Goal: Information Seeking & Learning: Check status

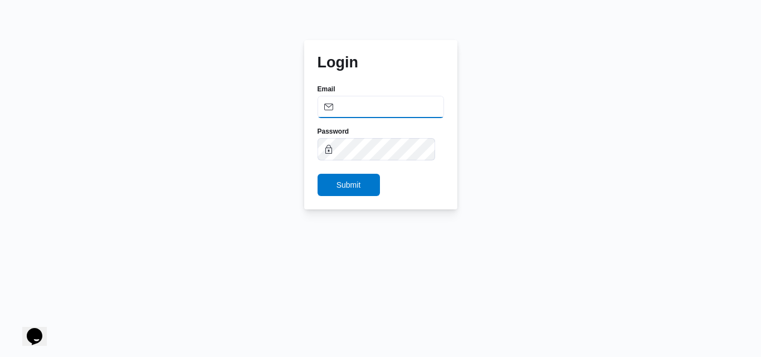
click at [378, 113] on input "Email" at bounding box center [380, 107] width 126 height 22
type input "asmaa.ragab@illa.com"
click at [381, 99] on input "Email" at bounding box center [380, 107] width 126 height 22
type input "asmaa.ragab@illa.com.eg"
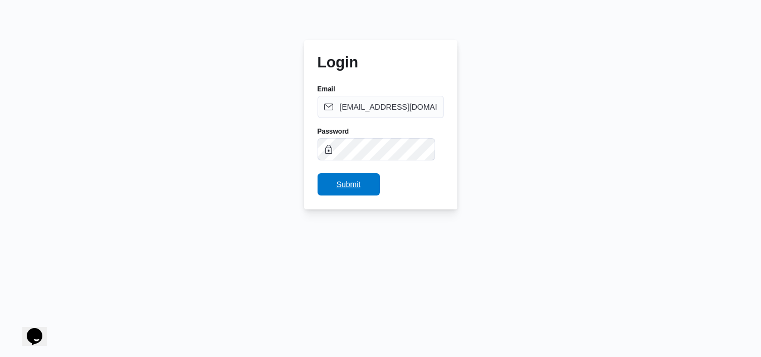
click at [334, 188] on span "Submit" at bounding box center [348, 184] width 62 height 22
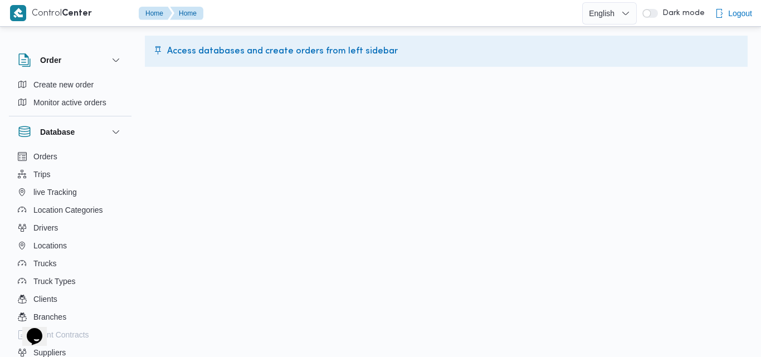
click at [651, 12] on button "button" at bounding box center [650, 13] width 16 height 9
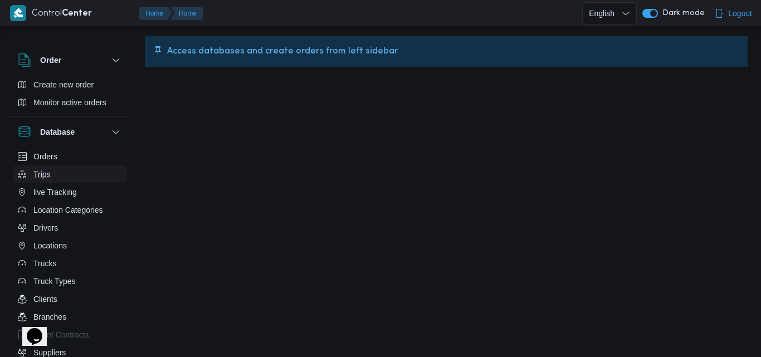
click at [74, 180] on button "Trips" at bounding box center [70, 174] width 114 height 18
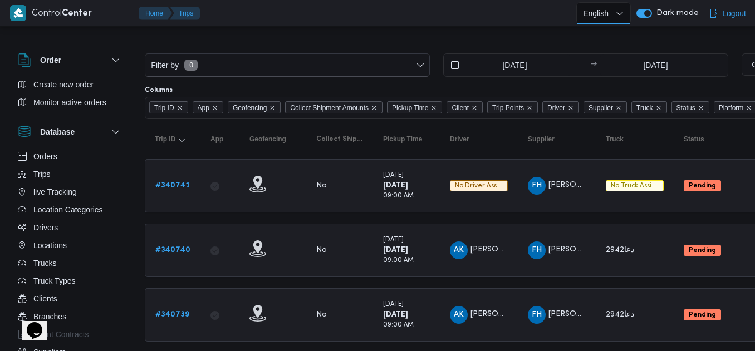
click at [592, 12] on select "English عربي" at bounding box center [603, 13] width 55 height 22
select select "ar"
click at [579, 2] on select "English عربي" at bounding box center [603, 13] width 55 height 22
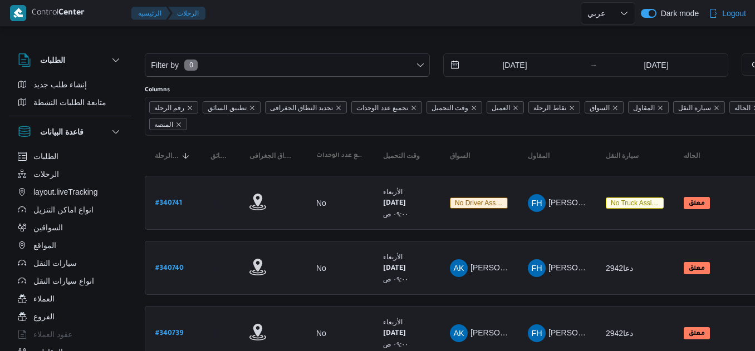
select select "ar"
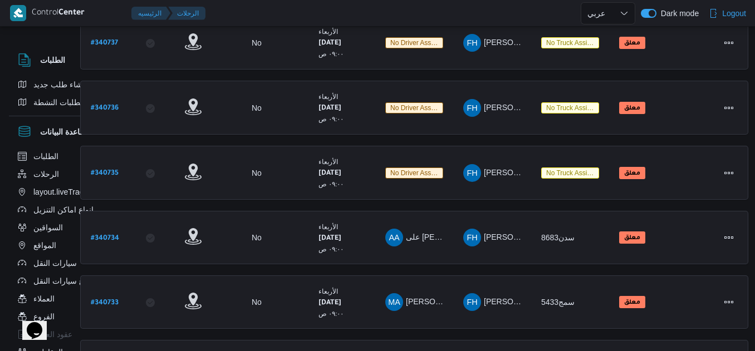
scroll to position [0, 65]
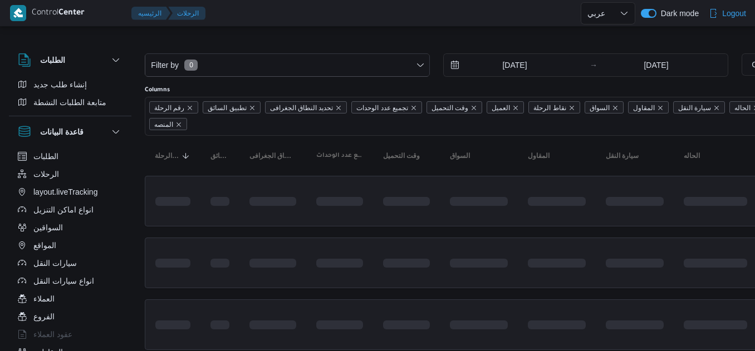
select select "ar"
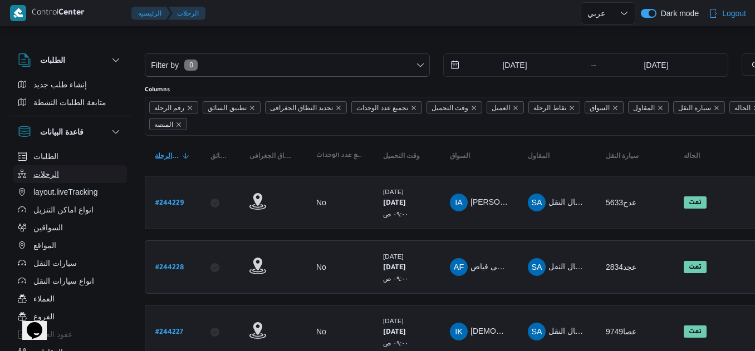
drag, startPoint x: 106, startPoint y: 167, endPoint x: 154, endPoint y: 150, distance: 50.4
click at [106, 167] on button "الرحلات" at bounding box center [70, 174] width 114 height 18
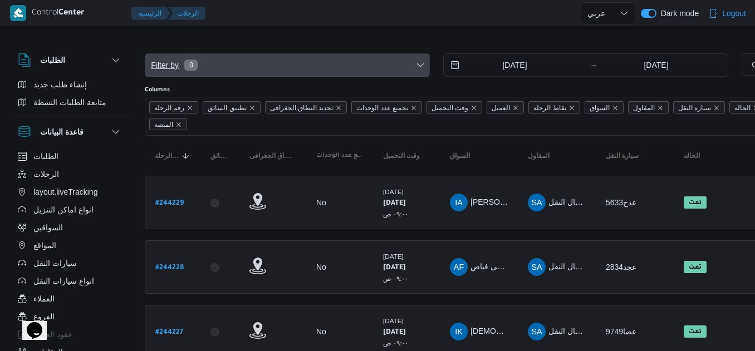
click at [371, 70] on span "Filter by 0" at bounding box center [287, 65] width 284 height 22
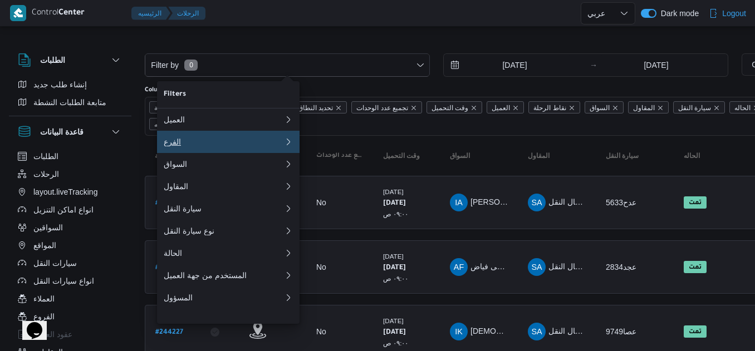
click at [261, 146] on div "الفرع" at bounding box center [224, 142] width 120 height 9
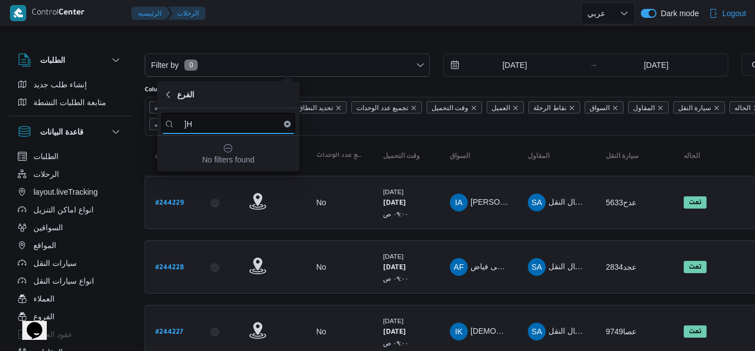
type input "]"
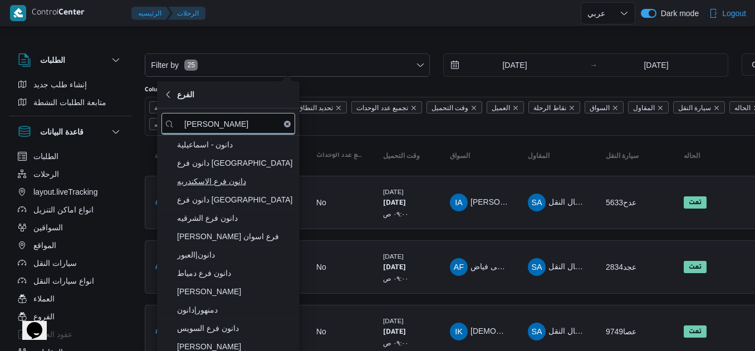
type input "[PERSON_NAME]"
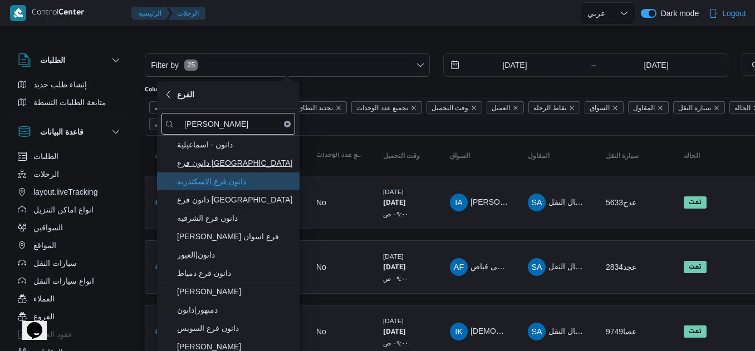
click at [243, 178] on span "دانون فرع الاسكندريه" at bounding box center [235, 181] width 116 height 13
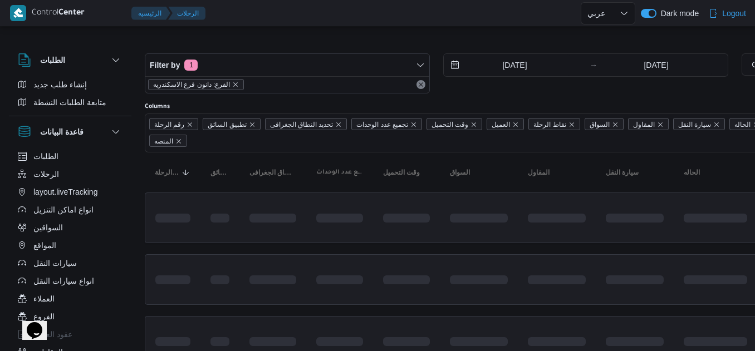
click at [446, 37] on div at bounding box center [479, 45] width 668 height 18
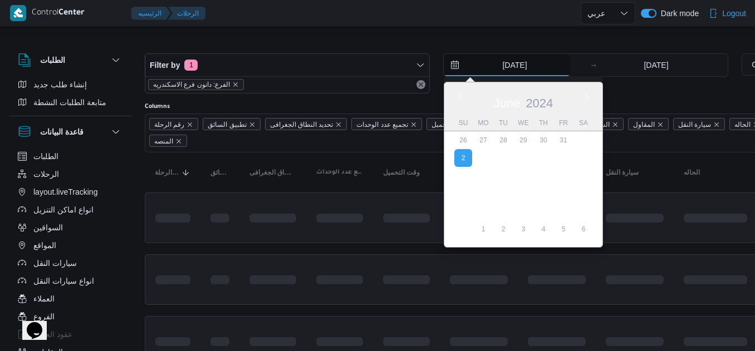
click at [511, 75] on input "[DATE]" at bounding box center [507, 65] width 126 height 22
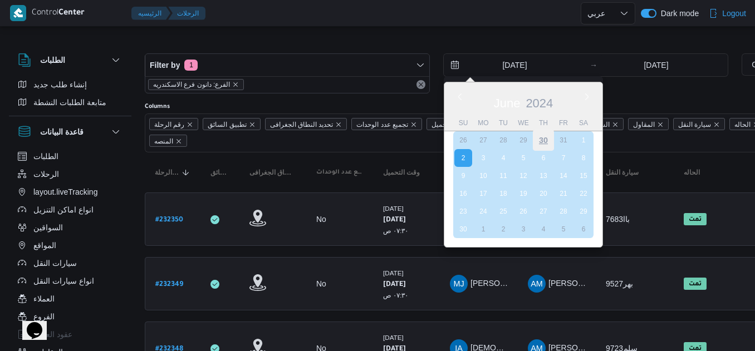
click at [542, 141] on div "30" at bounding box center [543, 140] width 21 height 21
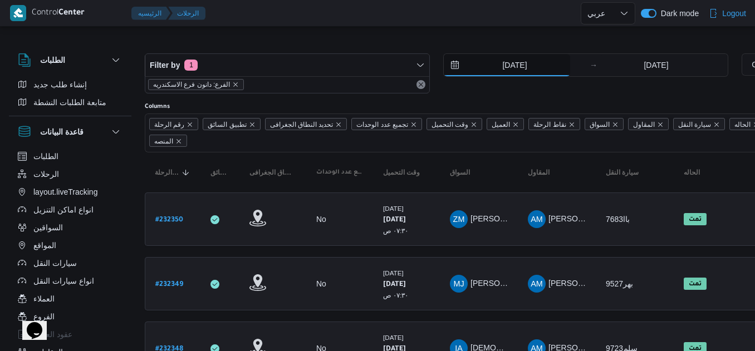
click at [529, 63] on input "[DATE]" at bounding box center [507, 65] width 126 height 22
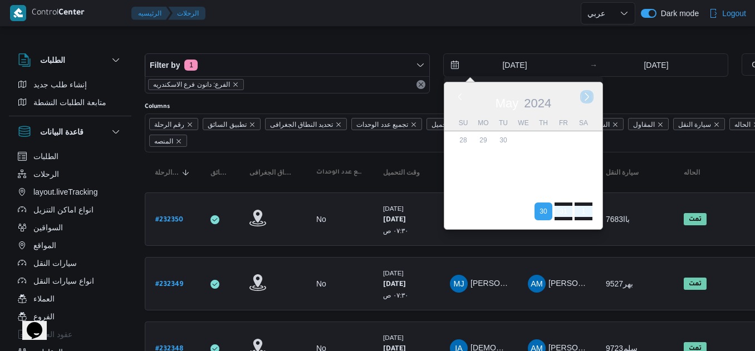
click at [585, 97] on button "Next month" at bounding box center [586, 96] width 11 height 11
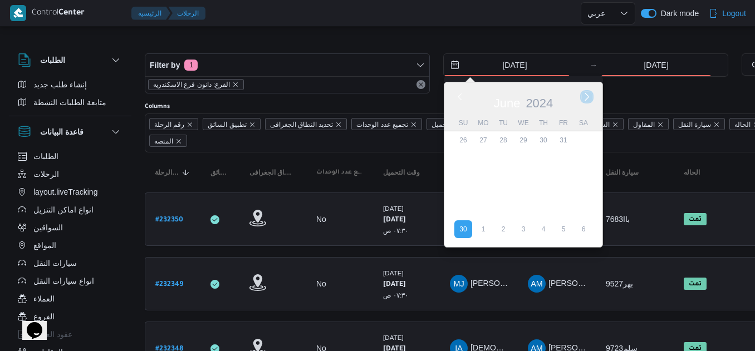
click at [585, 97] on button "Next month" at bounding box center [586, 96] width 11 height 11
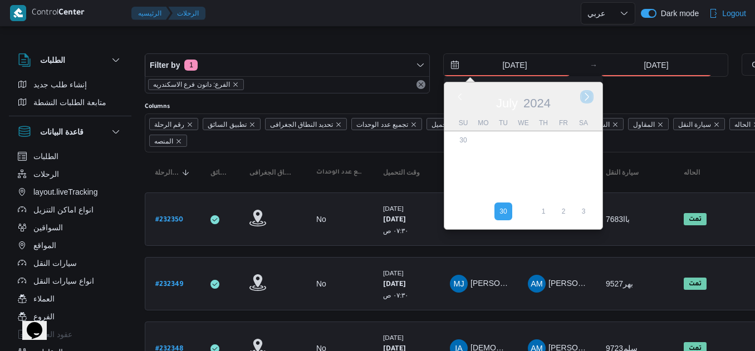
click at [585, 97] on button "Next month" at bounding box center [586, 96] width 11 height 11
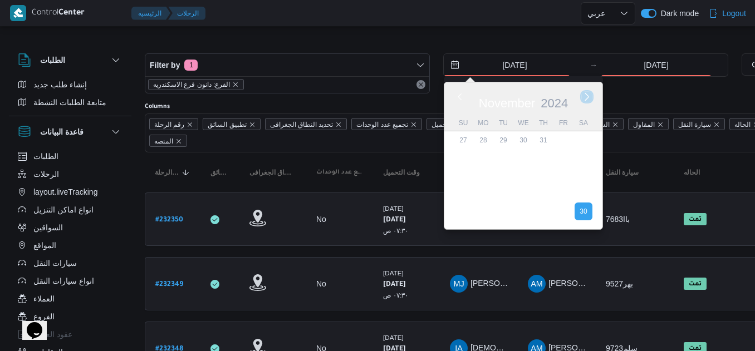
click at [585, 97] on button "Next month" at bounding box center [586, 96] width 11 height 11
click at [585, 98] on button "Next month" at bounding box center [586, 96] width 11 height 11
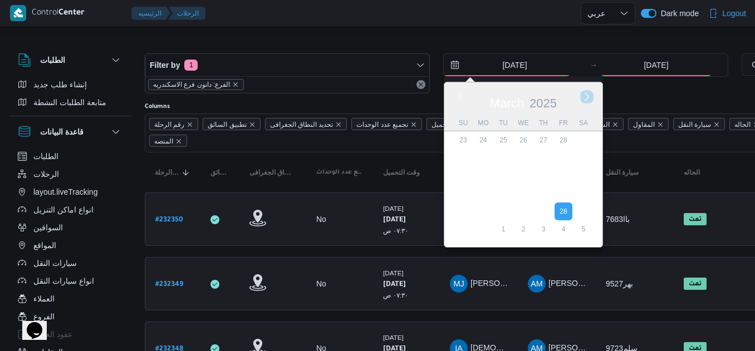
click at [585, 98] on button "Next month" at bounding box center [586, 96] width 11 height 11
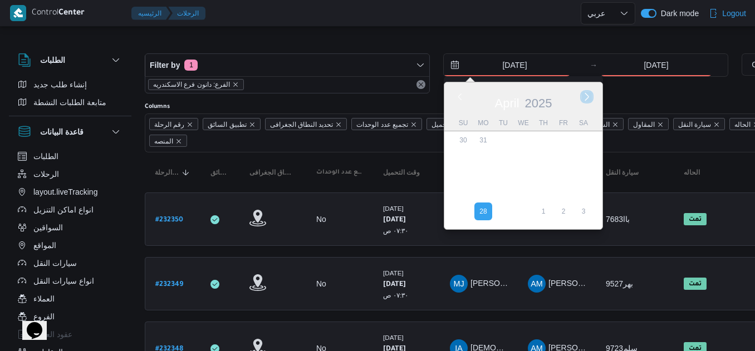
click at [585, 98] on button "Next month" at bounding box center [586, 96] width 11 height 11
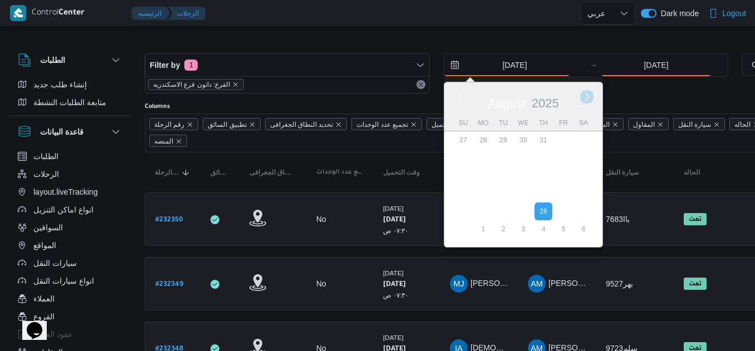
click at [585, 98] on button "Next month" at bounding box center [586, 96] width 11 height 11
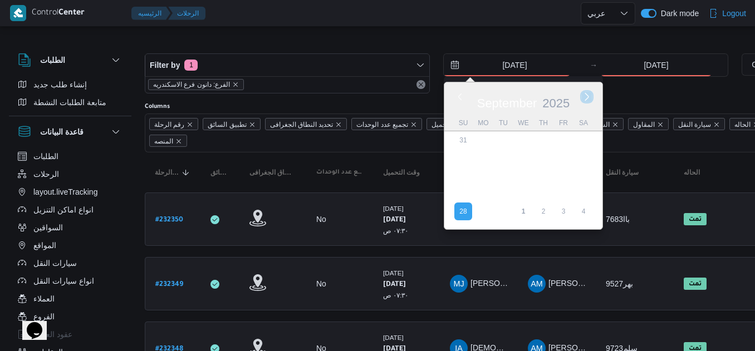
click at [585, 98] on button "Next month" at bounding box center [586, 96] width 11 height 11
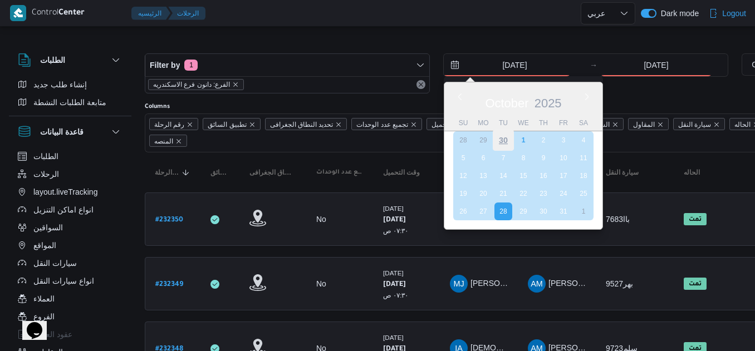
click at [510, 144] on div "30" at bounding box center [503, 140] width 21 height 21
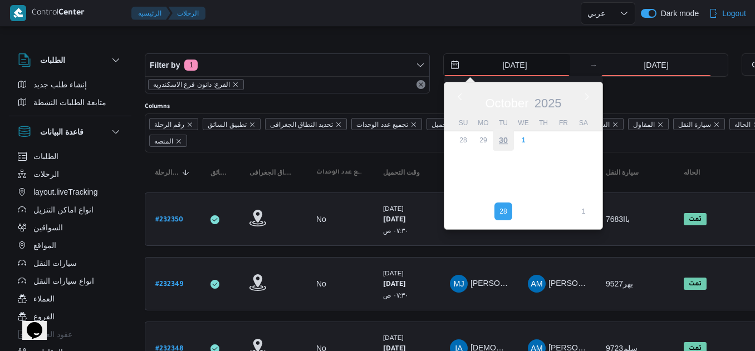
type input "[DATE]"
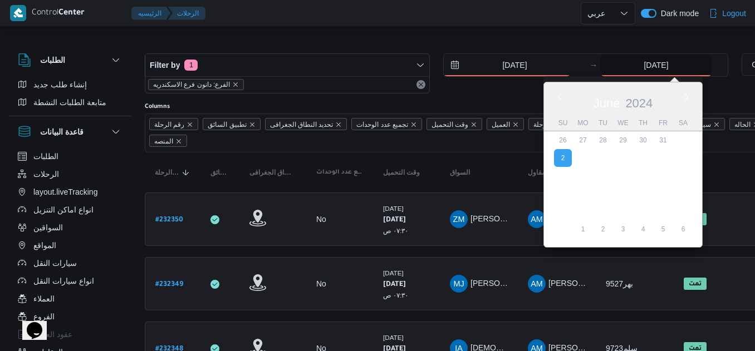
click at [629, 65] on input "[DATE]" at bounding box center [656, 65] width 111 height 22
click at [677, 102] on div "[DATE]" at bounding box center [623, 101] width 158 height 28
click at [689, 95] on button "Next month" at bounding box center [686, 96] width 11 height 11
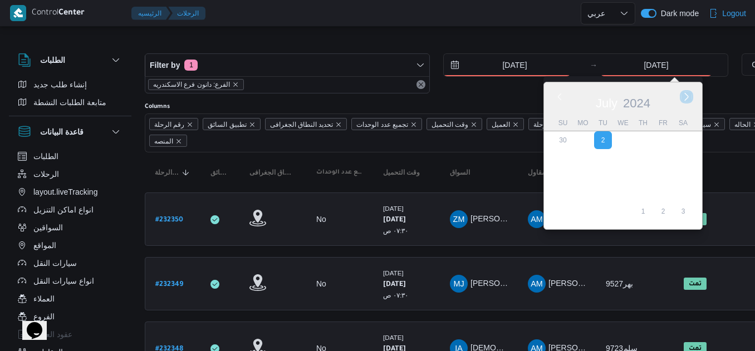
click at [689, 95] on button "Next month" at bounding box center [686, 96] width 11 height 11
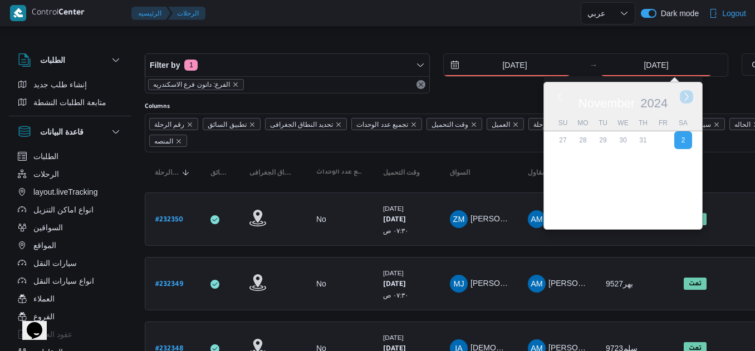
click at [689, 95] on button "Next month" at bounding box center [686, 96] width 11 height 11
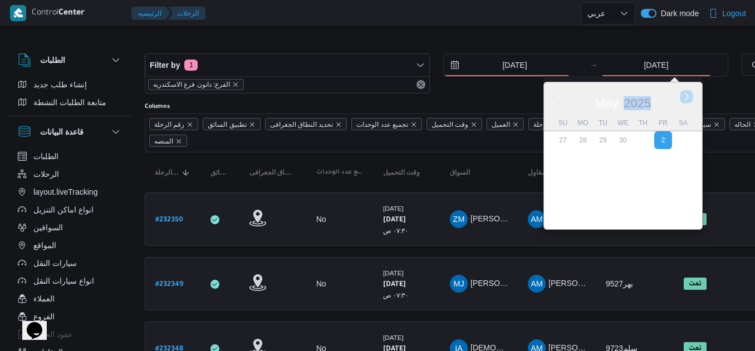
click at [689, 95] on button "Next month" at bounding box center [686, 96] width 11 height 11
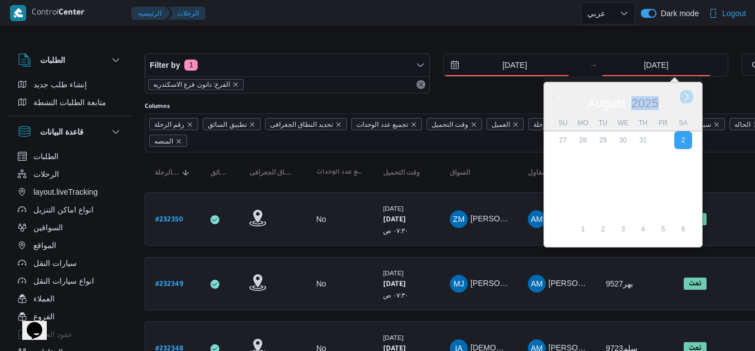
click at [689, 95] on button "Next month" at bounding box center [686, 96] width 11 height 11
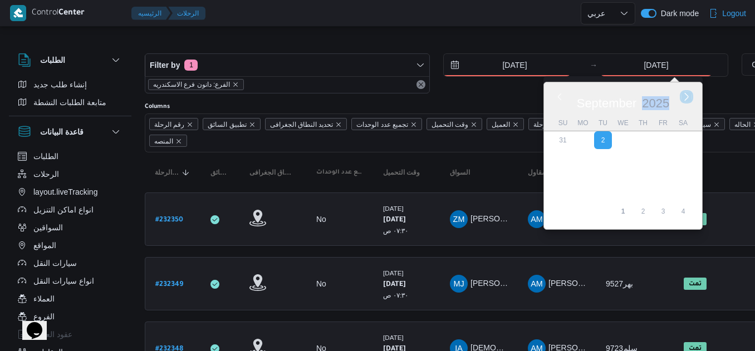
click at [688, 92] on button "Next month" at bounding box center [686, 96] width 11 height 11
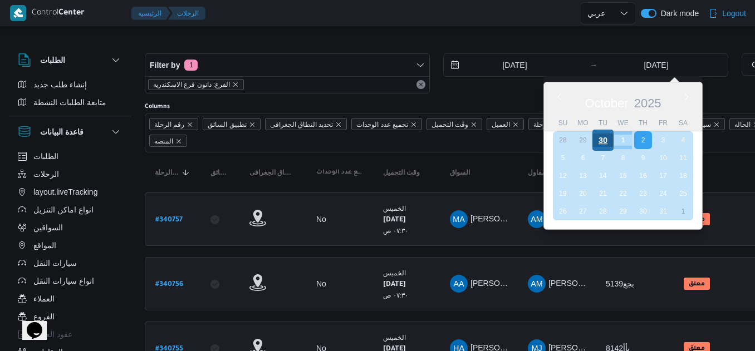
click at [597, 140] on div "30" at bounding box center [602, 140] width 21 height 21
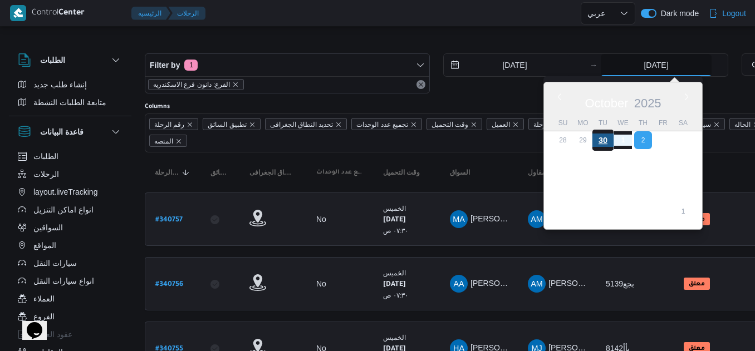
type input "[DATE]"
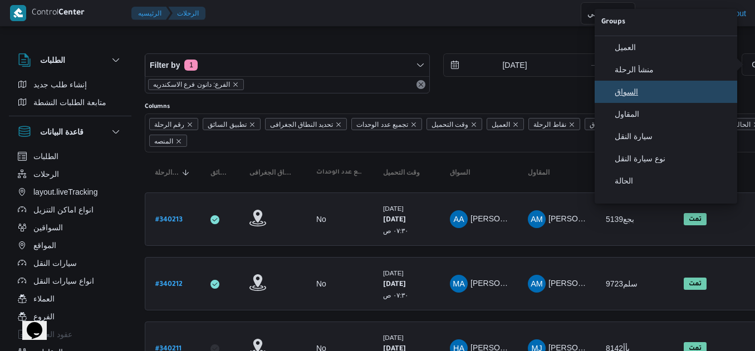
click at [685, 96] on span "السواق" at bounding box center [673, 91] width 116 height 9
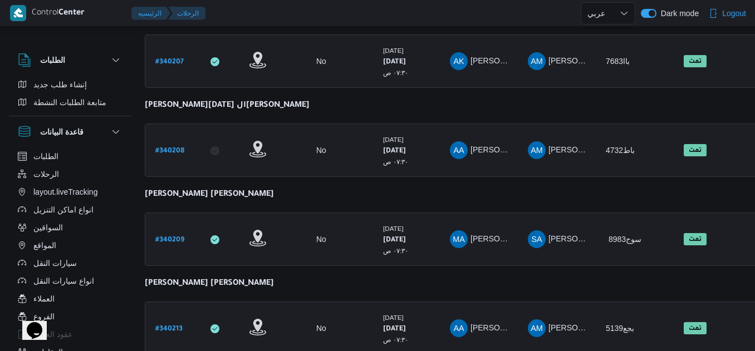
scroll to position [748, 0]
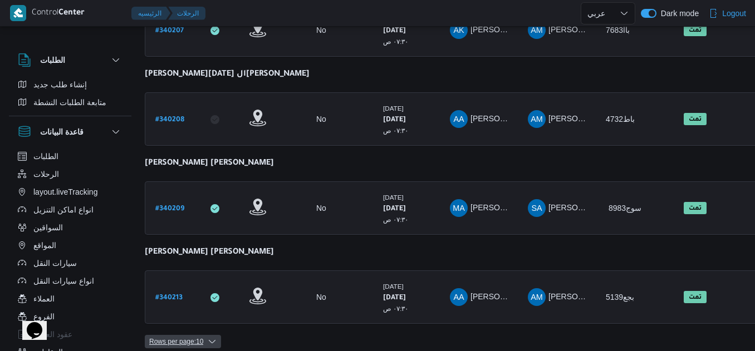
click at [157, 335] on span "Rows per page : 10" at bounding box center [176, 341] width 54 height 13
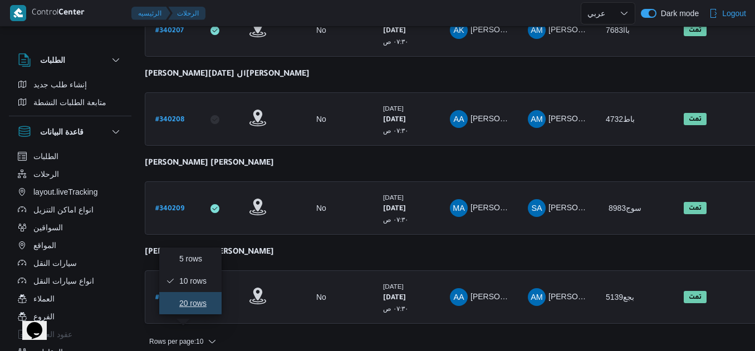
click at [167, 315] on button "20 rows" at bounding box center [190, 303] width 62 height 22
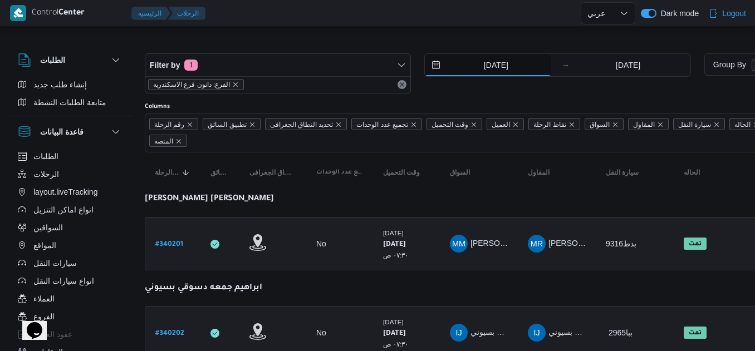
click at [432, 65] on input "[DATE]" at bounding box center [488, 65] width 126 height 22
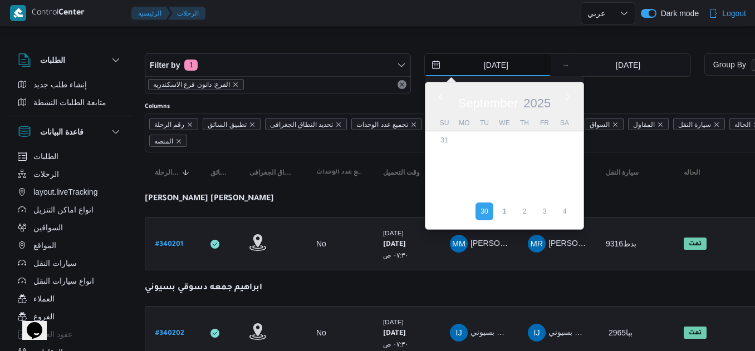
click at [432, 65] on input "[DATE]" at bounding box center [488, 65] width 126 height 22
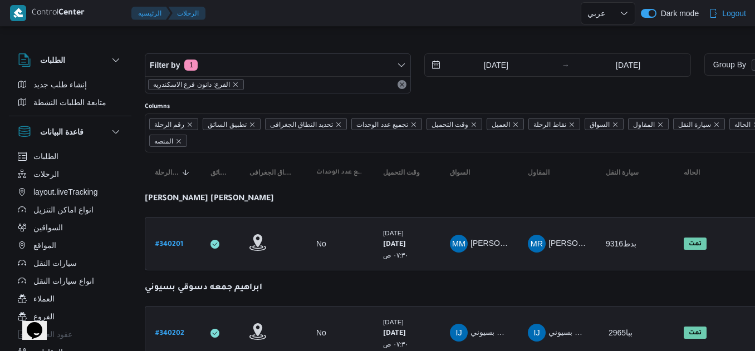
click at [47, 174] on span "الرحلات" at bounding box center [46, 174] width 26 height 13
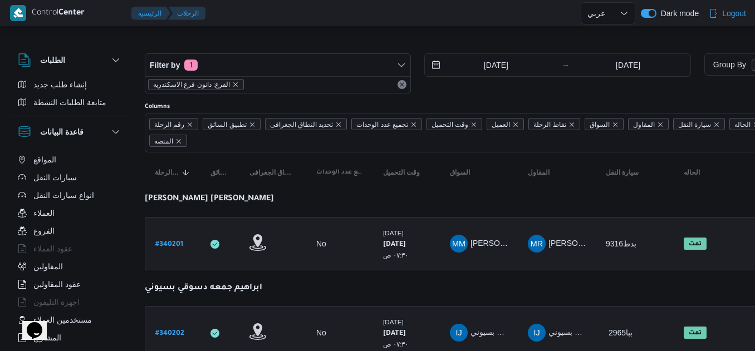
scroll to position [75, 0]
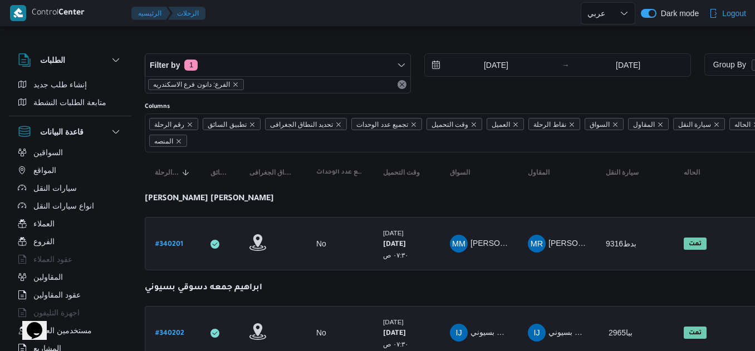
click at [131, 317] on div "الطلبات إنشاء طلب جديد متابعة الطلبات النشطة قاعدة البيانات الطلبات الرحلات lay…" at bounding box center [76, 217] width 134 height 344
drag, startPoint x: 486, startPoint y: 90, endPoint x: 472, endPoint y: 103, distance: 18.9
click at [472, 103] on div "Columns" at bounding box center [479, 106] width 668 height 9
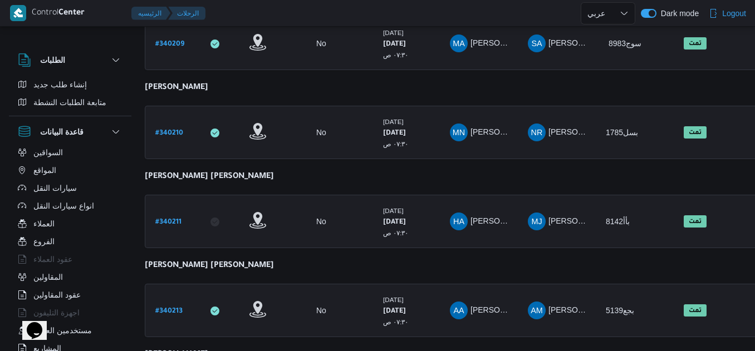
scroll to position [929, 0]
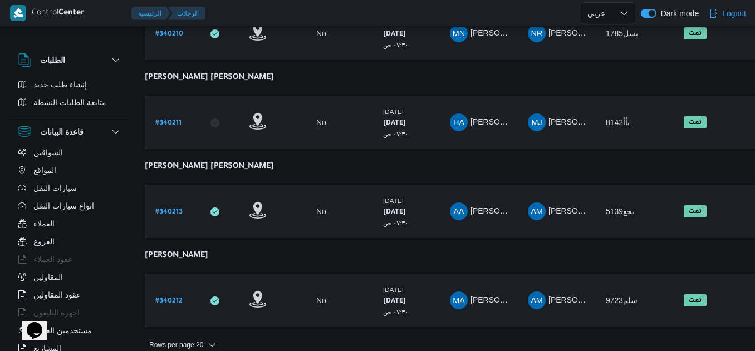
drag, startPoint x: 686, startPoint y: 344, endPoint x: 674, endPoint y: 271, distance: 74.5
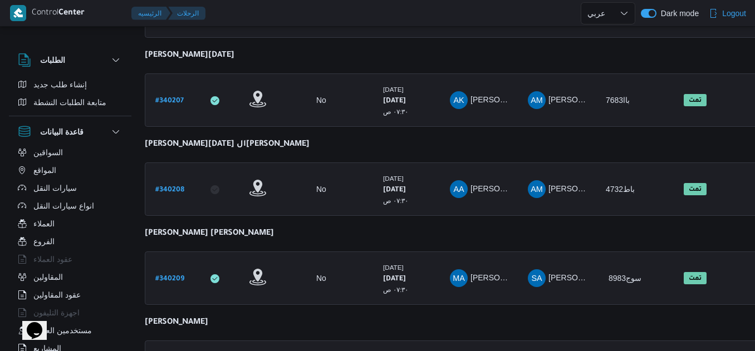
scroll to position [288, 0]
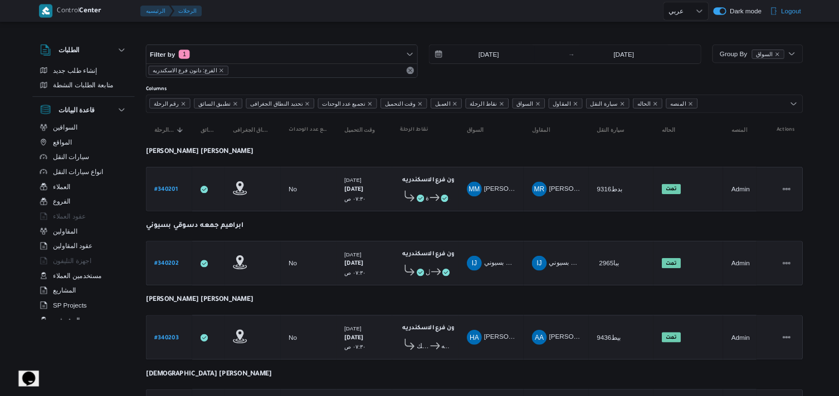
scroll to position [75, 0]
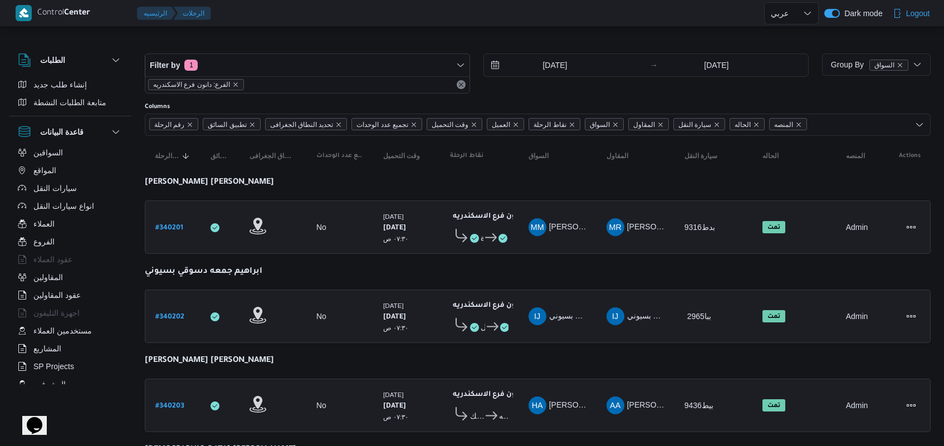
drag, startPoint x: 757, startPoint y: 2, endPoint x: 566, endPoint y: 193, distance: 270.1
drag, startPoint x: 950, startPoint y: 9, endPoint x: 646, endPoint y: 181, distance: 349.3
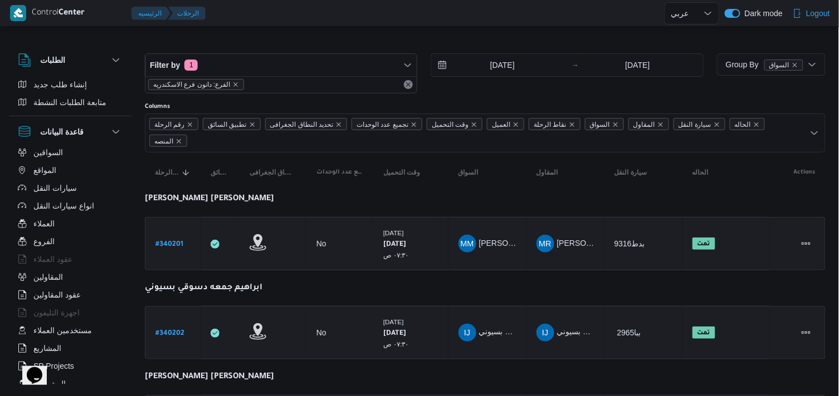
drag, startPoint x: 933, startPoint y: 1, endPoint x: 621, endPoint y: 195, distance: 367.9
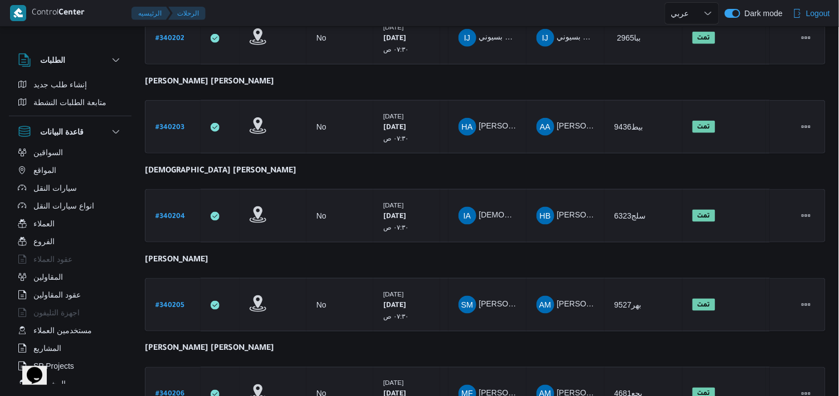
scroll to position [291, 0]
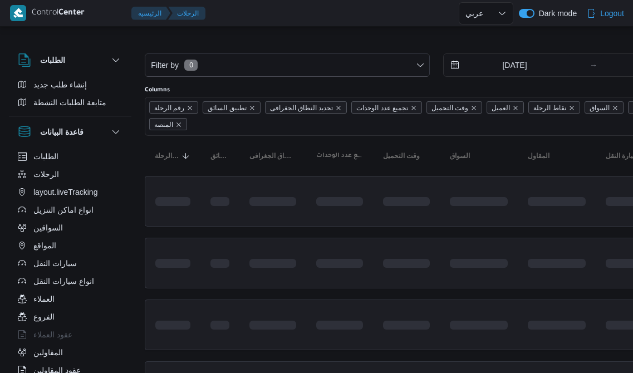
select select "ar"
